Goal: Task Accomplishment & Management: Use online tool/utility

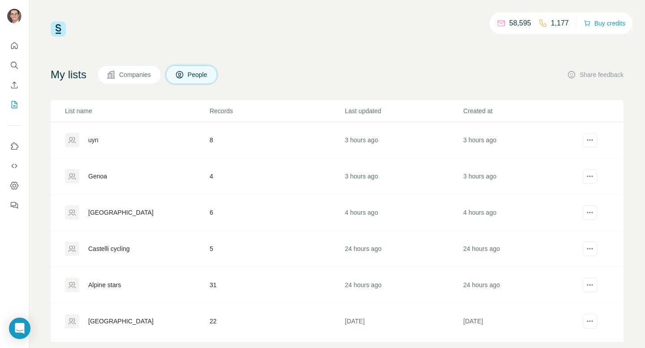
click at [124, 137] on div "uyn" at bounding box center [137, 140] width 144 height 14
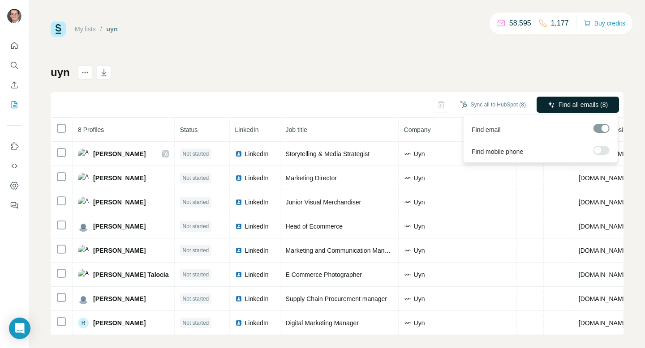
click at [570, 104] on span "Find all emails (8)" at bounding box center [582, 104] width 49 height 9
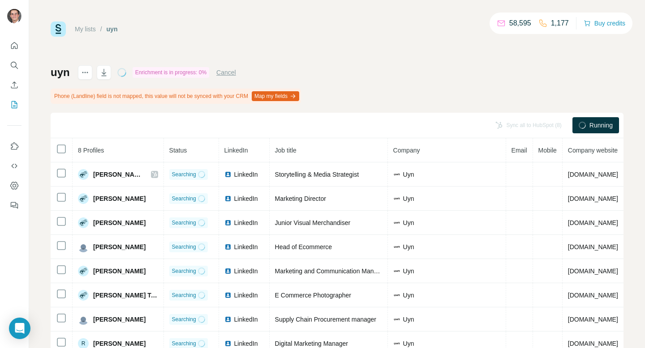
click at [82, 23] on div "My lists / uyn" at bounding box center [84, 28] width 67 height 15
click at [83, 31] on link "My lists" at bounding box center [85, 29] width 21 height 7
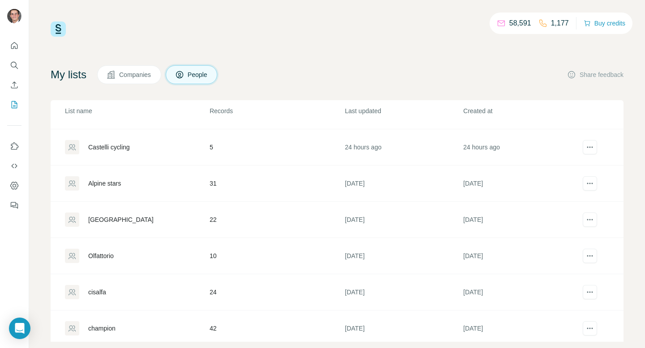
scroll to position [87, 0]
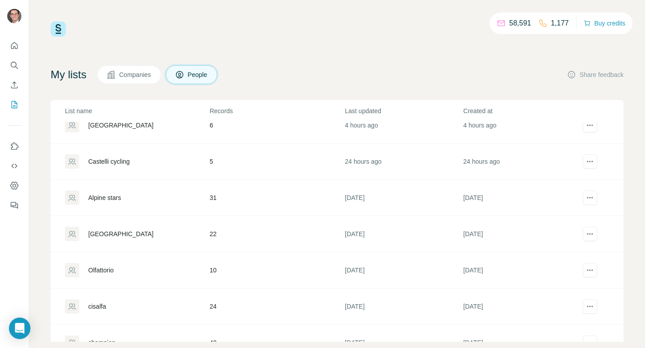
click at [114, 199] on div "Alpine stars" at bounding box center [104, 197] width 33 height 9
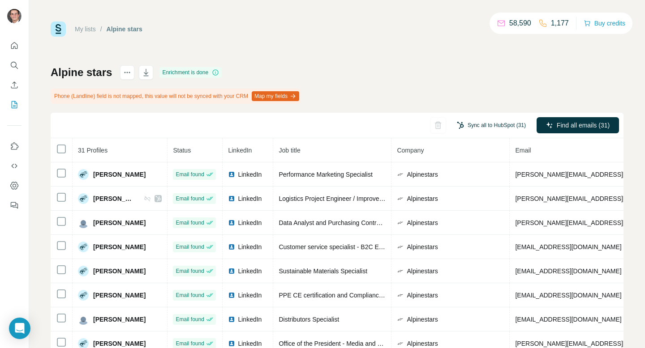
click at [493, 122] on button "Sync all to HubSpot (31)" at bounding box center [490, 125] width 81 height 13
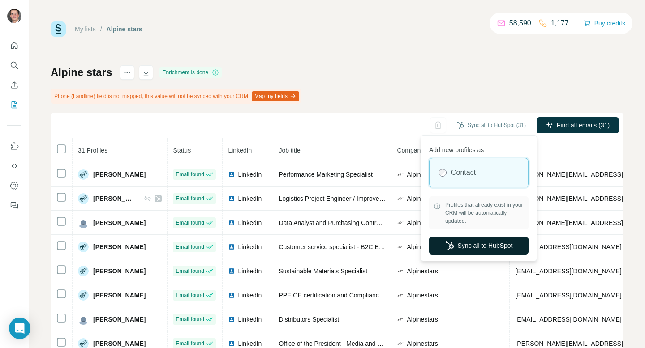
click at [467, 249] on button "Sync all to HubSpot" at bounding box center [478, 246] width 99 height 18
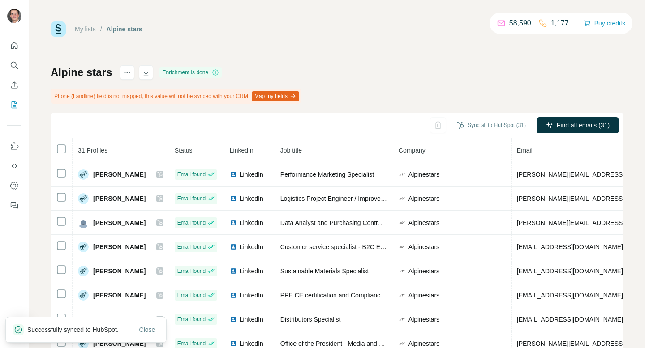
click at [95, 32] on link "My lists" at bounding box center [85, 29] width 21 height 7
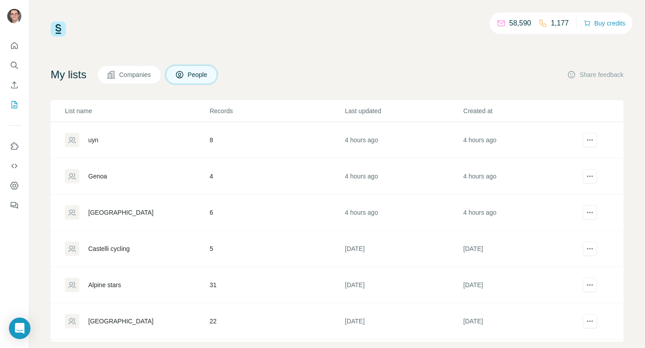
click at [139, 198] on td "[GEOGRAPHIC_DATA]" at bounding box center [130, 213] width 158 height 36
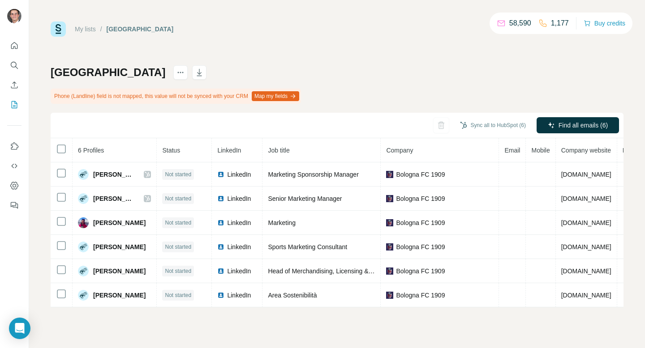
click at [87, 26] on link "My lists" at bounding box center [85, 29] width 21 height 7
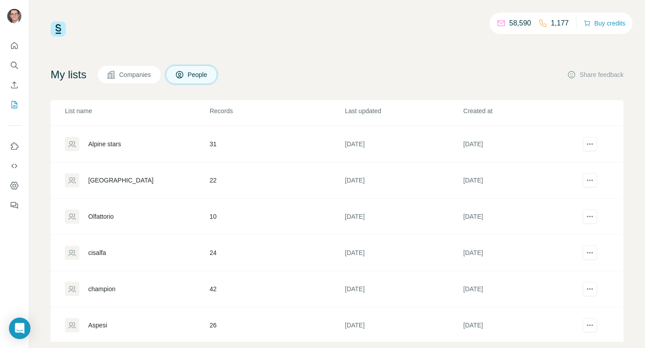
scroll to position [143, 0]
click at [162, 187] on td "[GEOGRAPHIC_DATA]" at bounding box center [130, 179] width 158 height 36
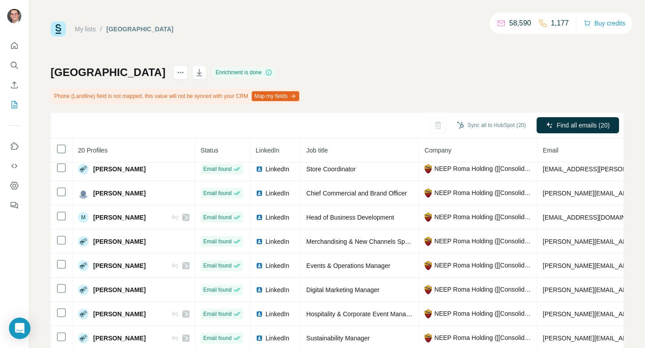
scroll to position [48, 0]
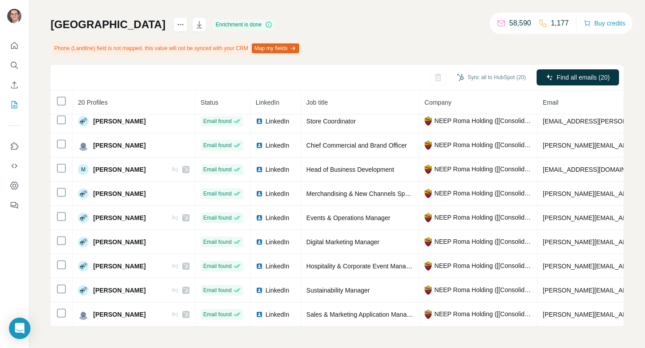
click at [505, 68] on div "Sync all to HubSpot (20) Find all emails (20)" at bounding box center [337, 78] width 573 height 26
click at [504, 78] on button "Sync all to HubSpot (20)" at bounding box center [490, 77] width 81 height 13
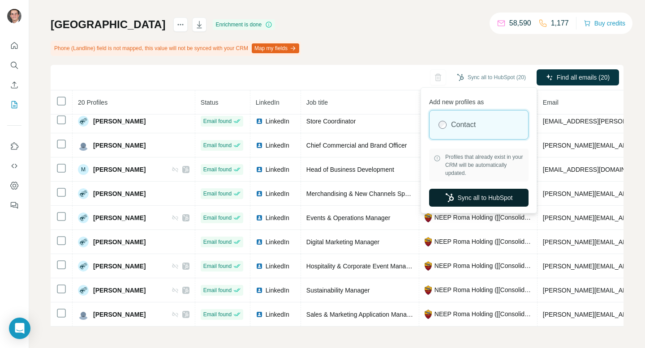
click at [473, 199] on button "Sync all to HubSpot" at bounding box center [478, 198] width 99 height 18
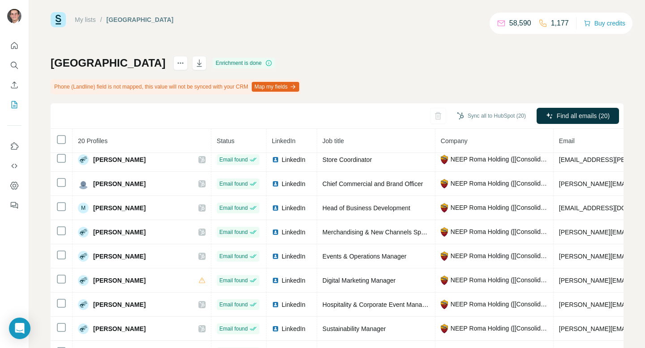
scroll to position [0, 0]
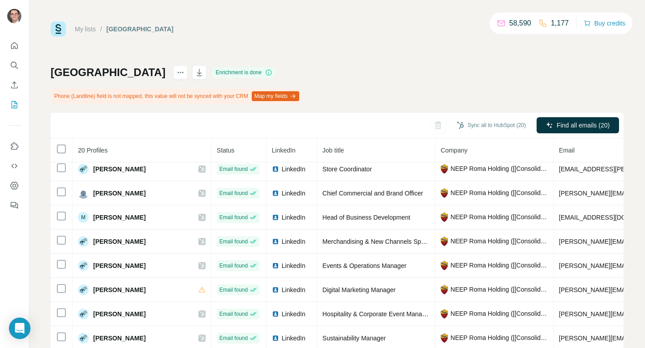
click at [76, 26] on link "My lists" at bounding box center [85, 29] width 21 height 7
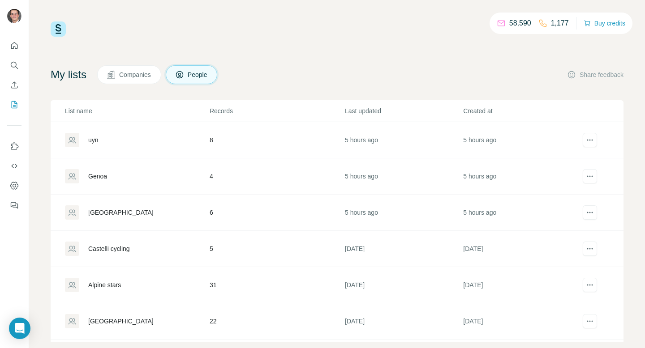
click at [99, 176] on div "Genoa" at bounding box center [97, 176] width 19 height 9
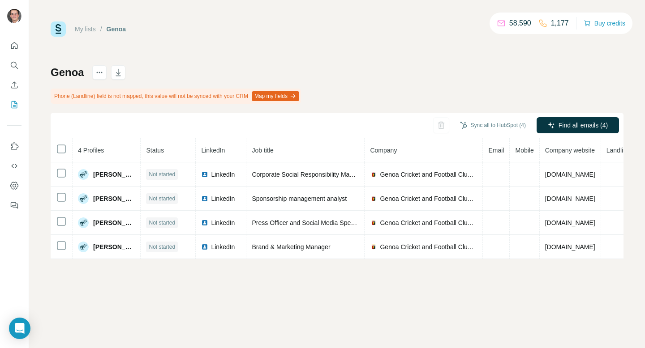
click at [594, 116] on div "Sync all to HubSpot (4) Find all emails (4)" at bounding box center [337, 126] width 573 height 26
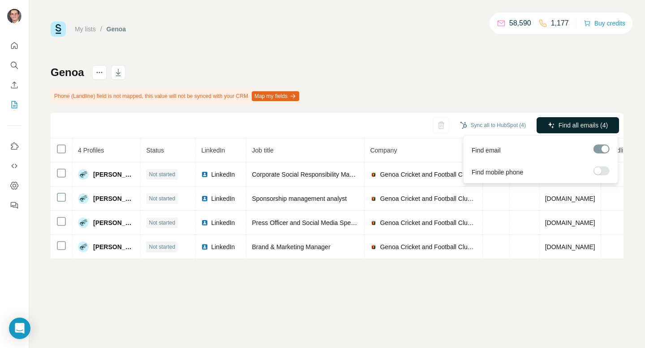
click at [591, 127] on span "Find all emails (4)" at bounding box center [582, 125] width 49 height 9
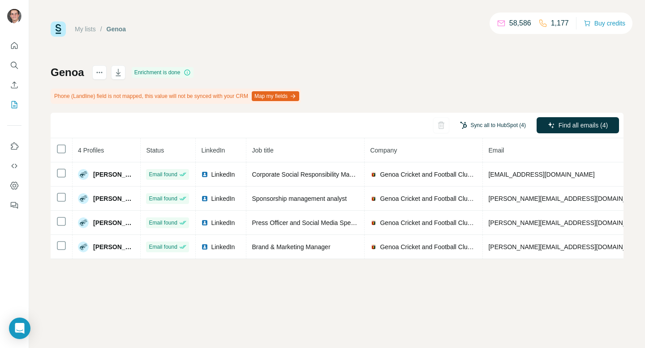
click at [476, 129] on button "Sync all to HubSpot (4)" at bounding box center [493, 125] width 78 height 13
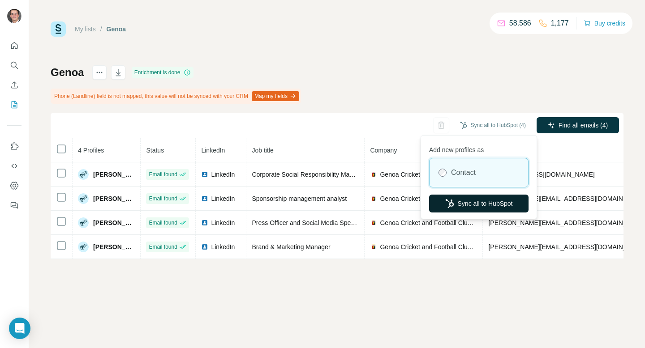
click at [478, 203] on button "Sync all to HubSpot" at bounding box center [478, 204] width 99 height 18
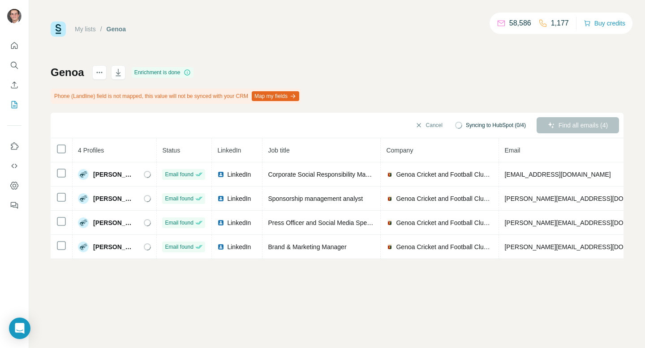
click at [85, 27] on link "My lists" at bounding box center [85, 29] width 21 height 7
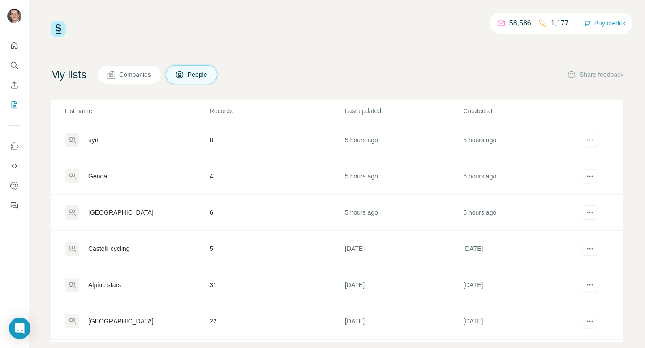
click at [129, 209] on div "[GEOGRAPHIC_DATA]" at bounding box center [137, 212] width 144 height 14
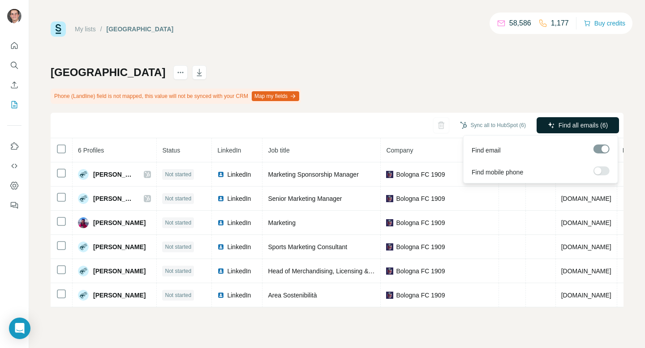
click at [562, 126] on span "Find all emails (6)" at bounding box center [582, 125] width 49 height 9
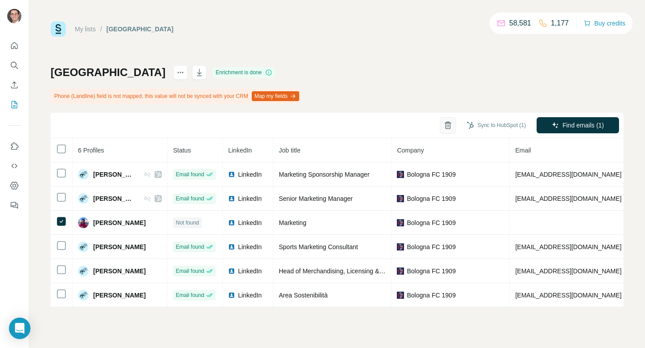
click at [441, 130] on button "button" at bounding box center [448, 125] width 16 height 16
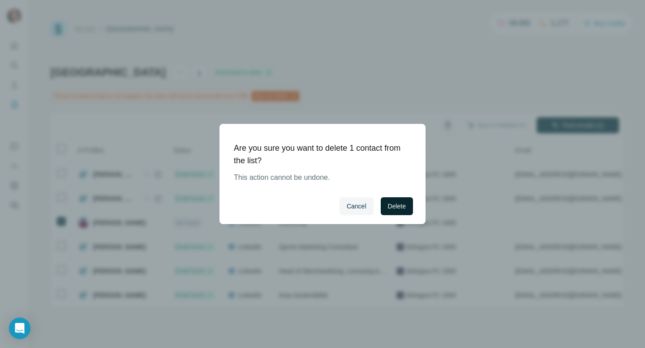
click at [406, 205] on button "Delete" at bounding box center [397, 206] width 32 height 18
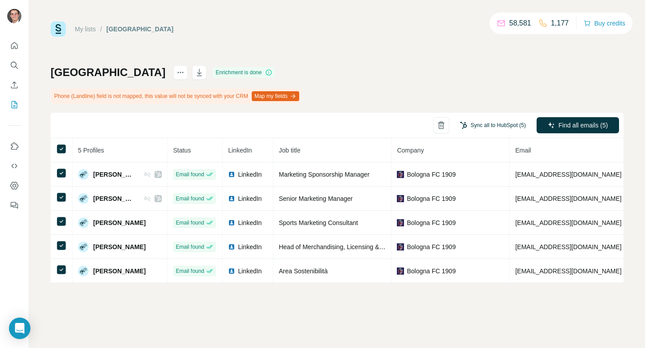
click at [501, 119] on button "Sync all to HubSpot (5)" at bounding box center [493, 125] width 78 height 13
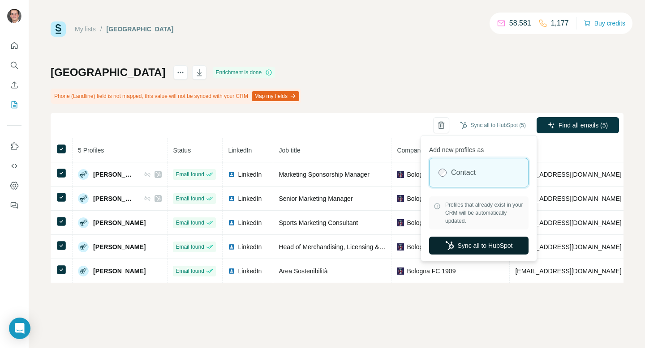
click at [501, 239] on button "Sync all to HubSpot" at bounding box center [478, 246] width 99 height 18
